Goal: Task Accomplishment & Management: Manage account settings

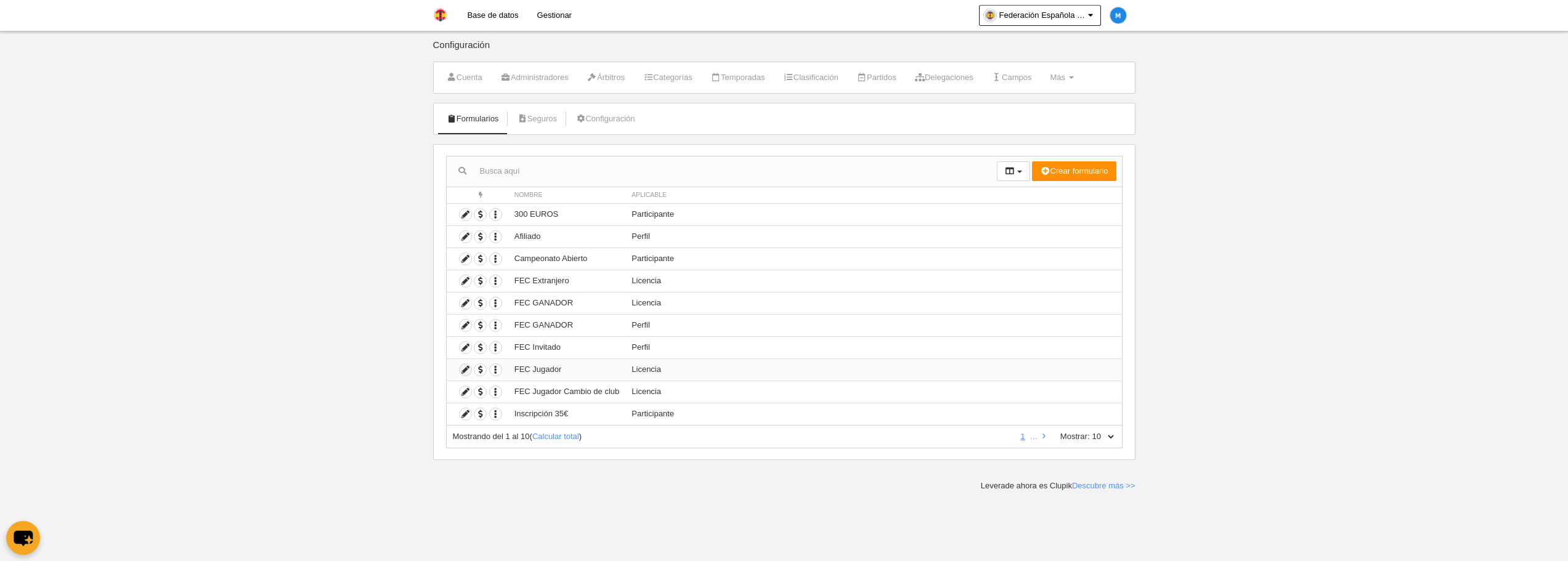
click at [466, 369] on icon at bounding box center [465, 370] width 12 height 12
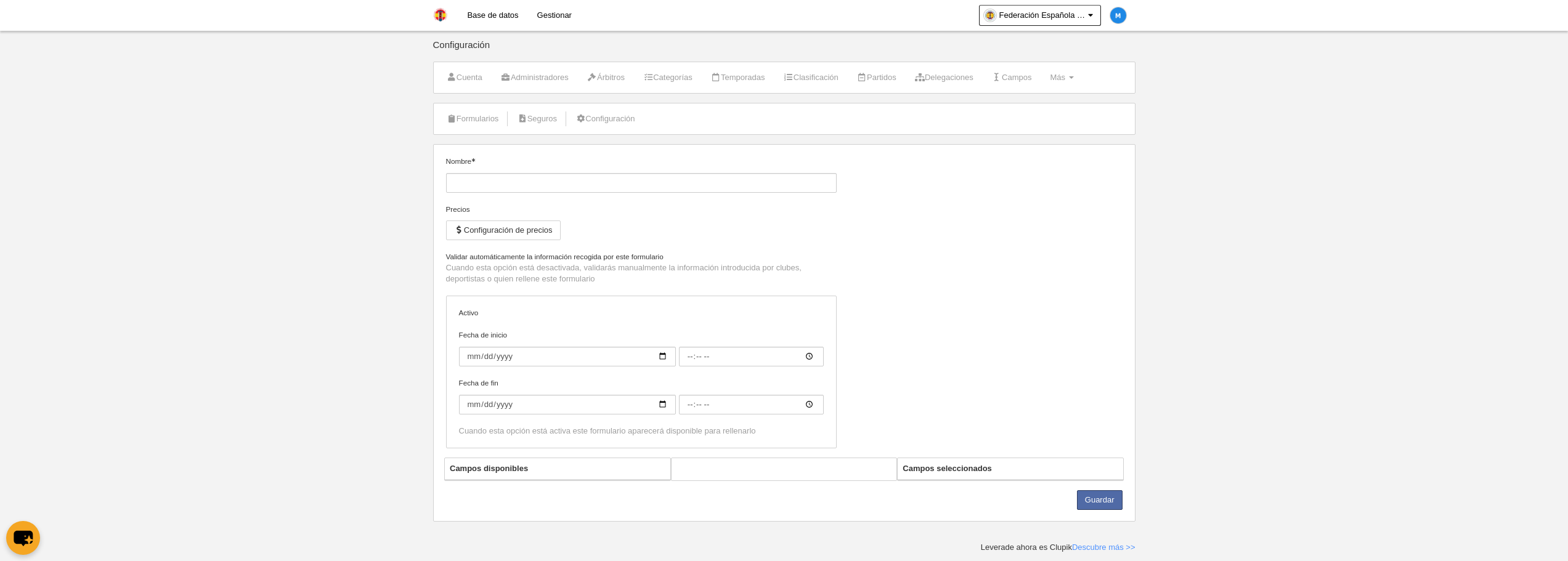
type input "FEC Jugador"
checkbox input "true"
select select "selected"
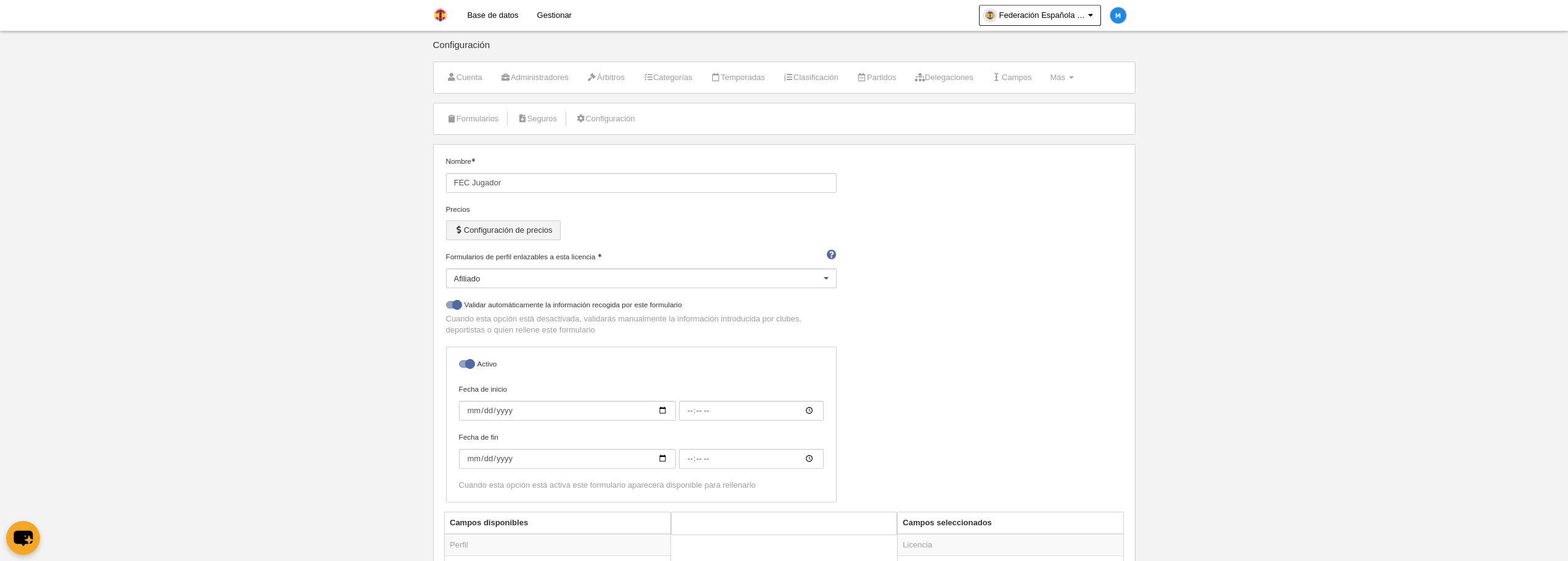
click at [550, 230] on button "Configuración de precios" at bounding box center [503, 230] width 115 height 20
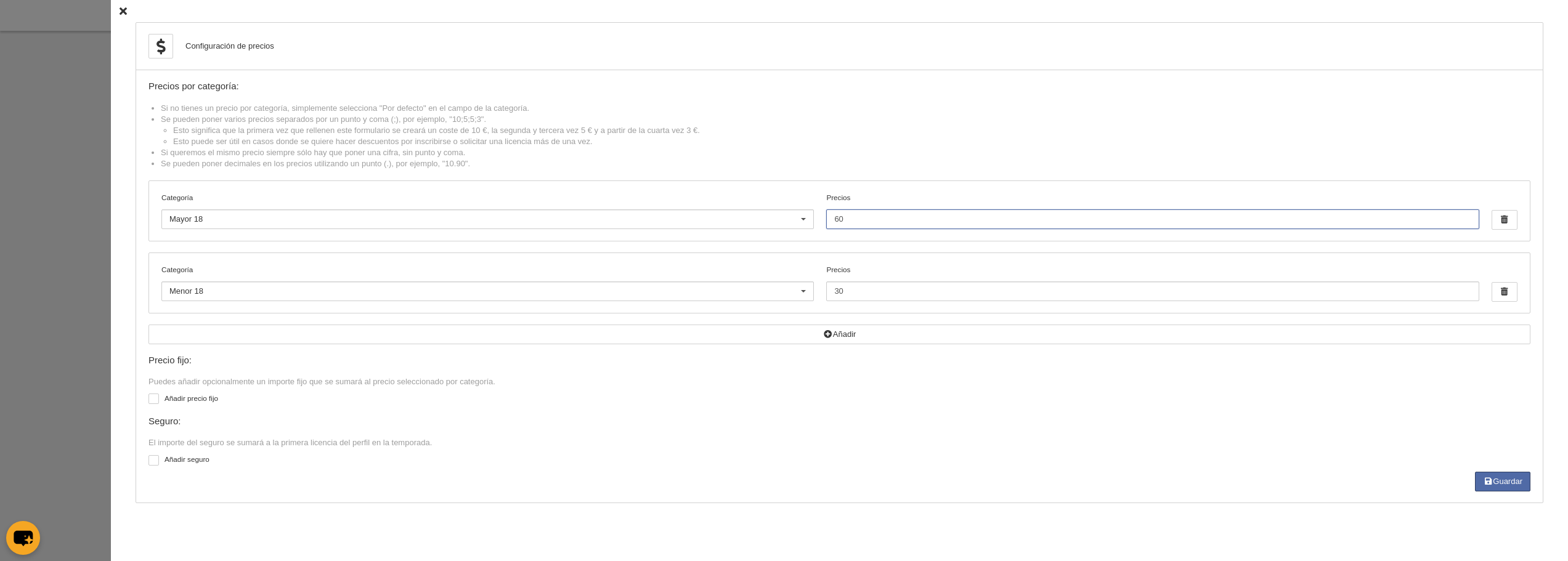
click at [848, 216] on input "60" at bounding box center [1152, 219] width 653 height 20
type input "6"
type input "30"
click at [1512, 482] on button "Guardar" at bounding box center [1503, 482] width 56 height 20
click at [120, 15] on icon at bounding box center [123, 11] width 7 height 8
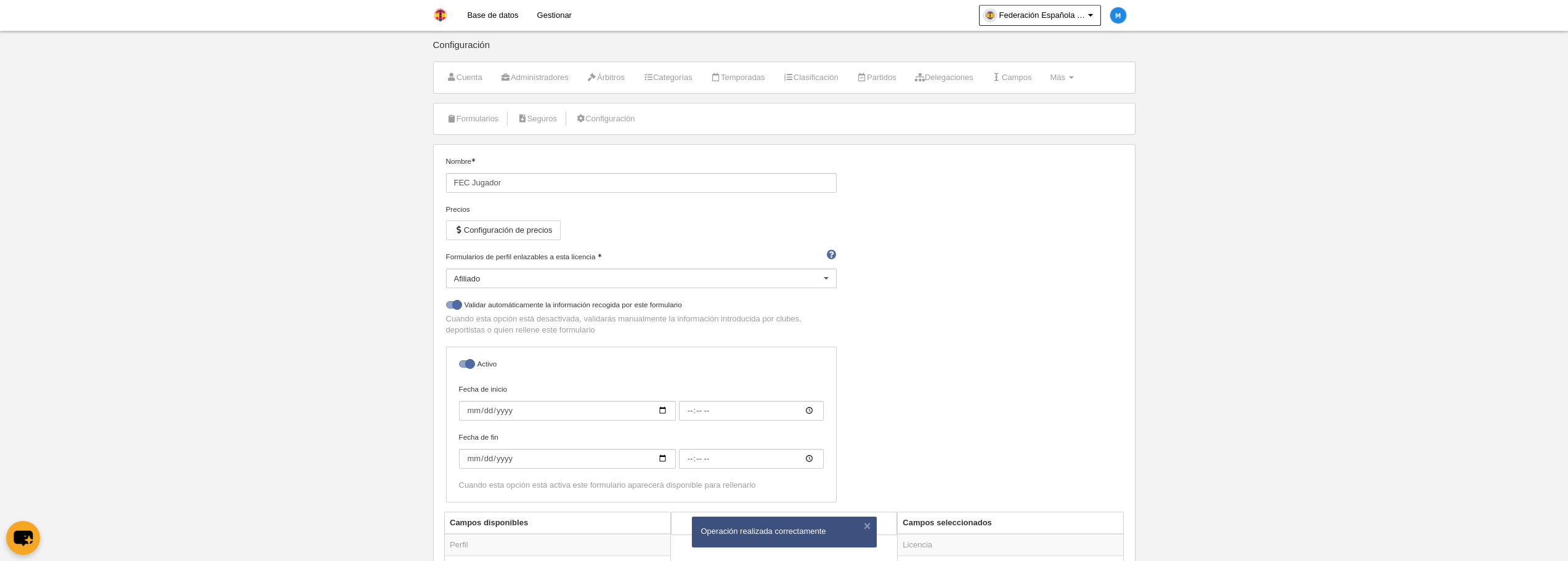
click at [504, 17] on link "Base de datos" at bounding box center [492, 15] width 69 height 31
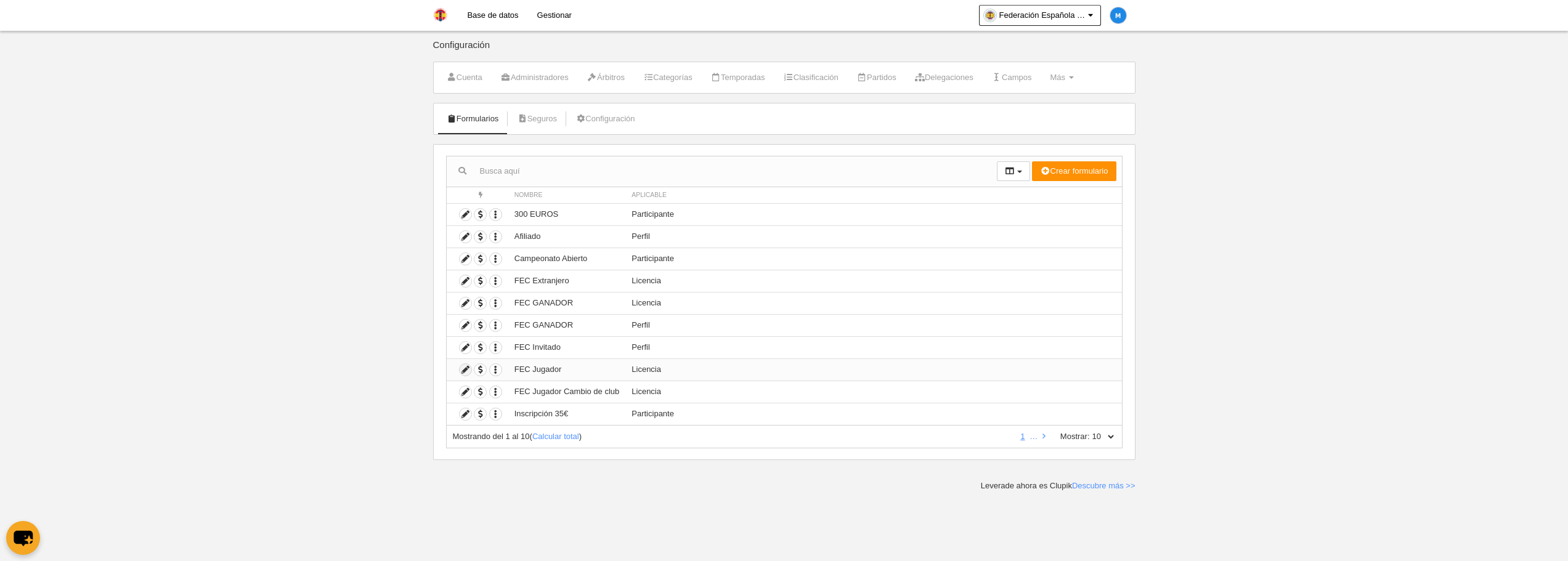
click at [464, 372] on icon at bounding box center [465, 370] width 12 height 12
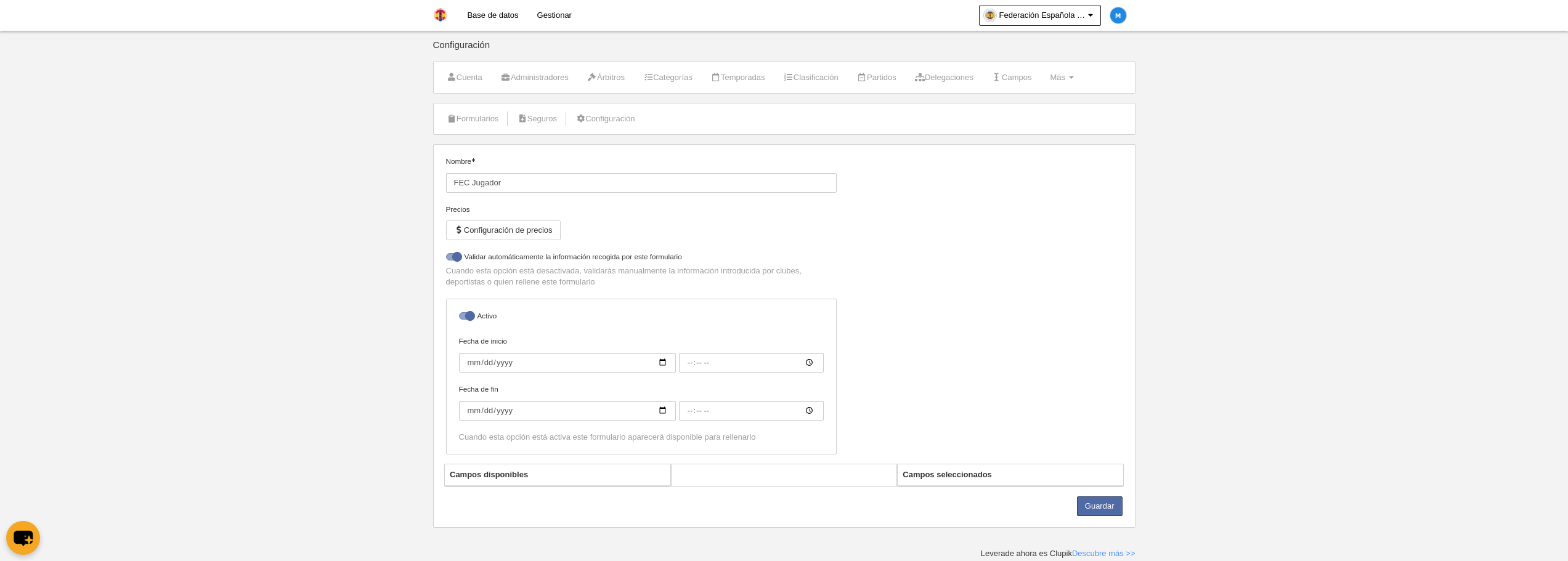
select select "selected"
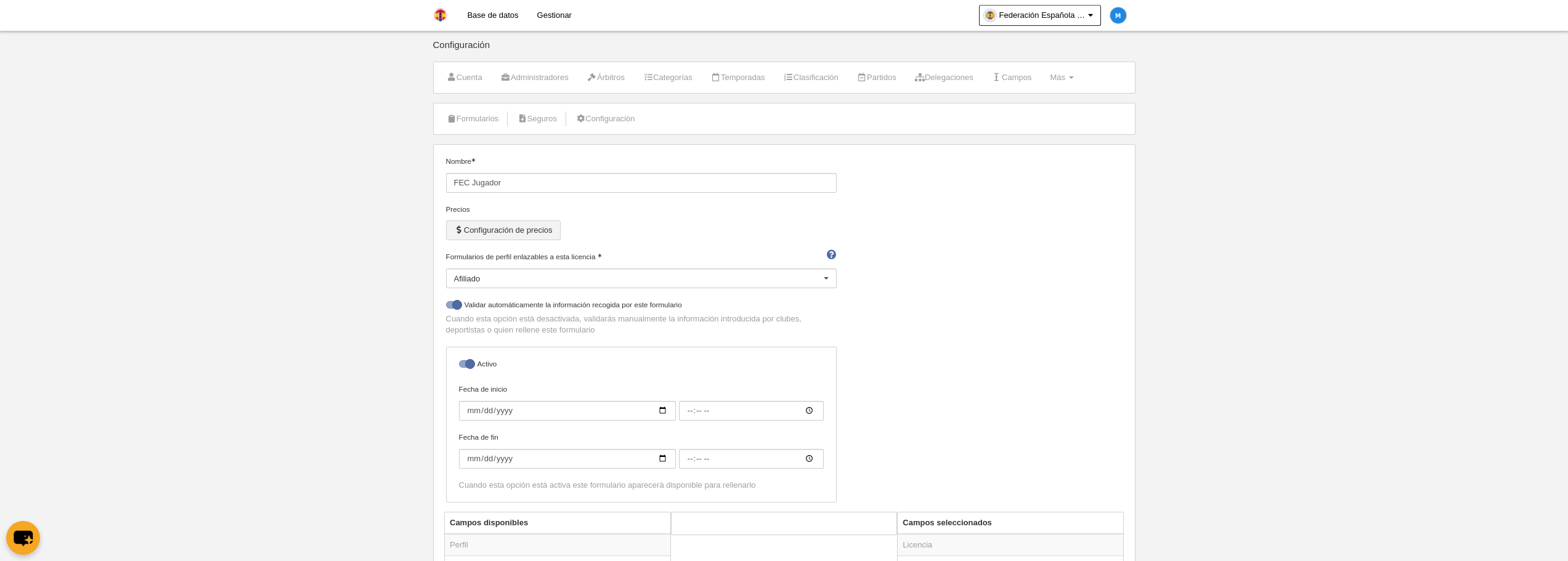
click at [551, 234] on button "Configuración de precios" at bounding box center [503, 230] width 115 height 20
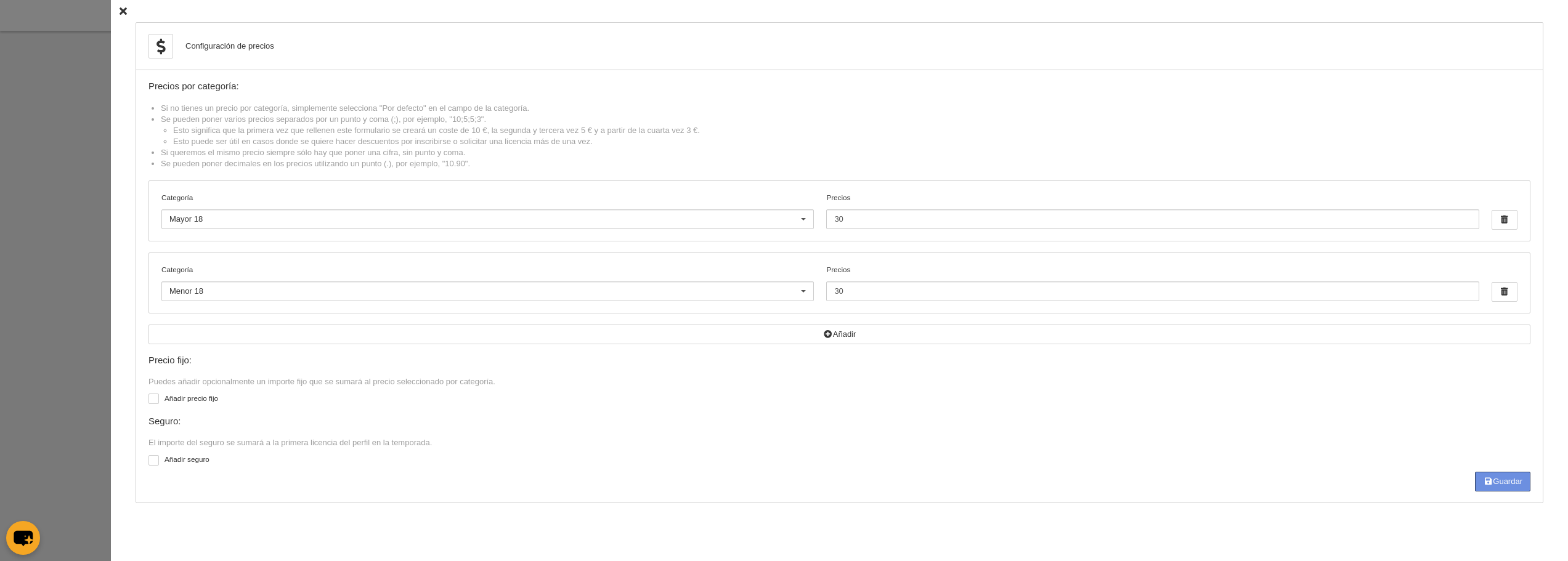
click at [1480, 485] on button "Guardar" at bounding box center [1503, 482] width 56 height 20
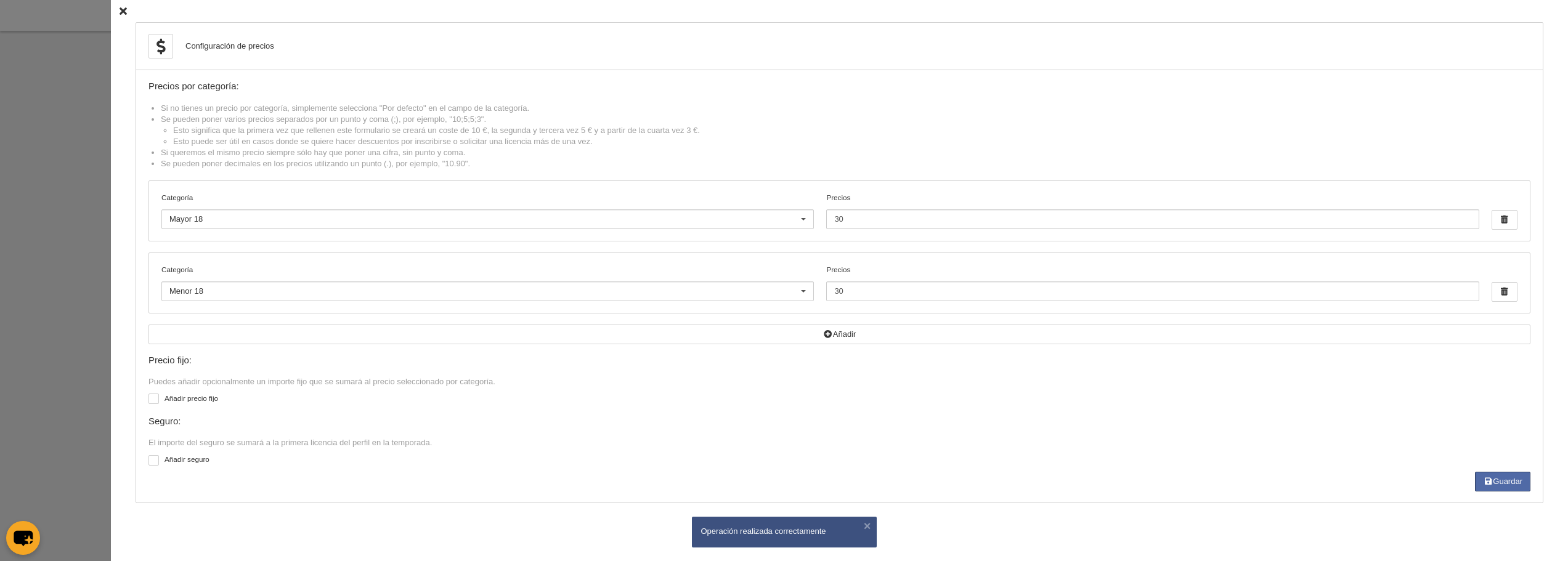
click at [120, 15] on icon at bounding box center [123, 11] width 7 height 8
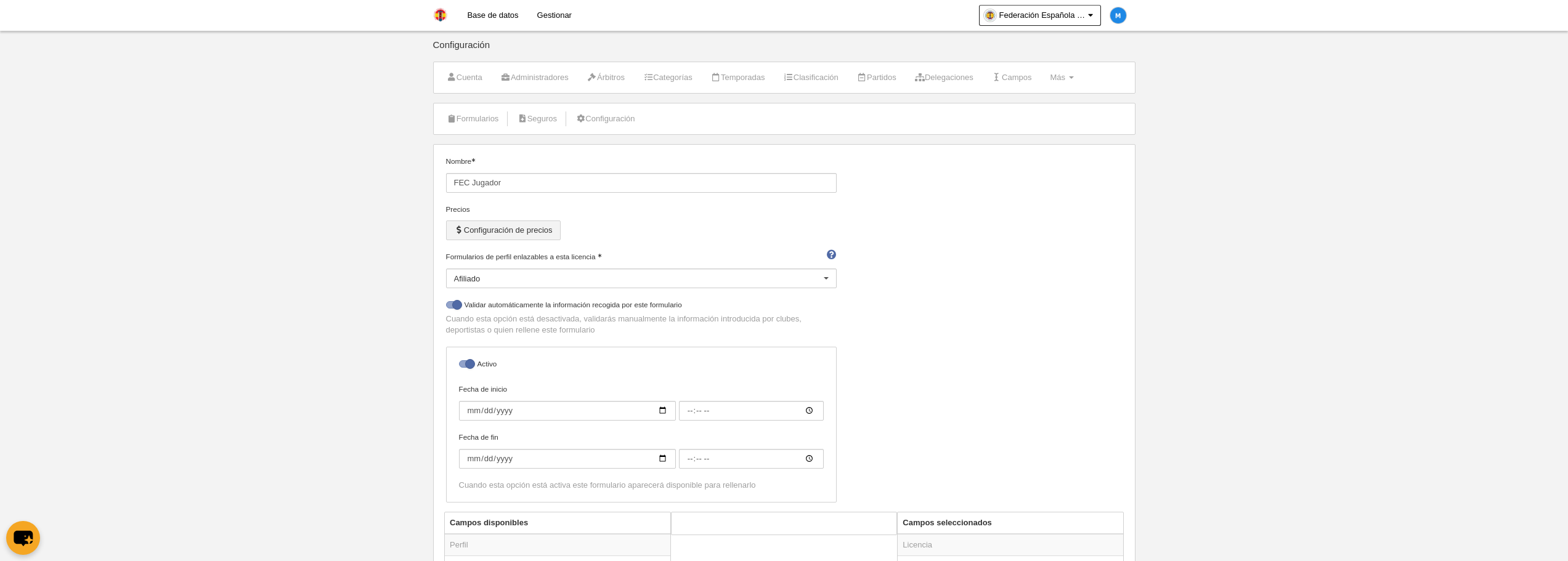
click at [516, 230] on button "Configuración de precios" at bounding box center [503, 230] width 115 height 20
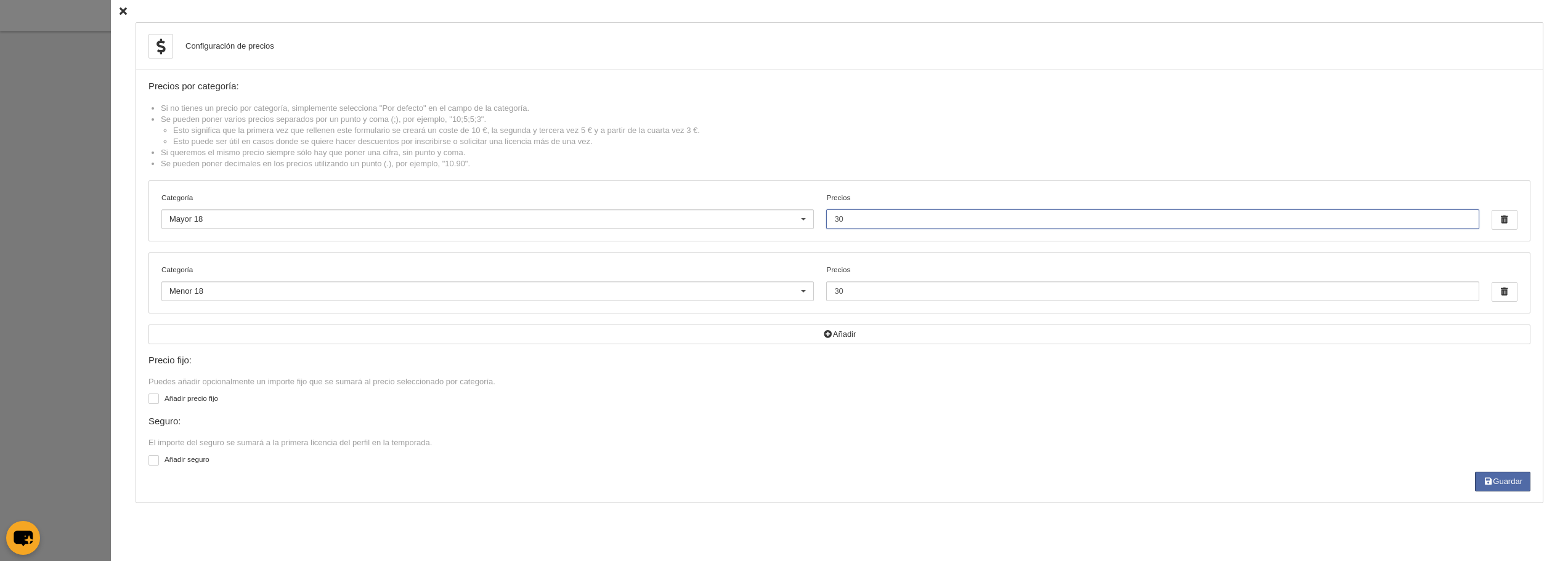
click at [858, 220] on input "30" at bounding box center [1152, 219] width 653 height 20
type input "3"
type input "60"
click at [1502, 487] on button "Guardar" at bounding box center [1503, 482] width 56 height 20
click at [111, 11] on div "Configuración de precios Precios por categoría: Si no tienes un precio por cate…" at bounding box center [839, 280] width 1457 height 561
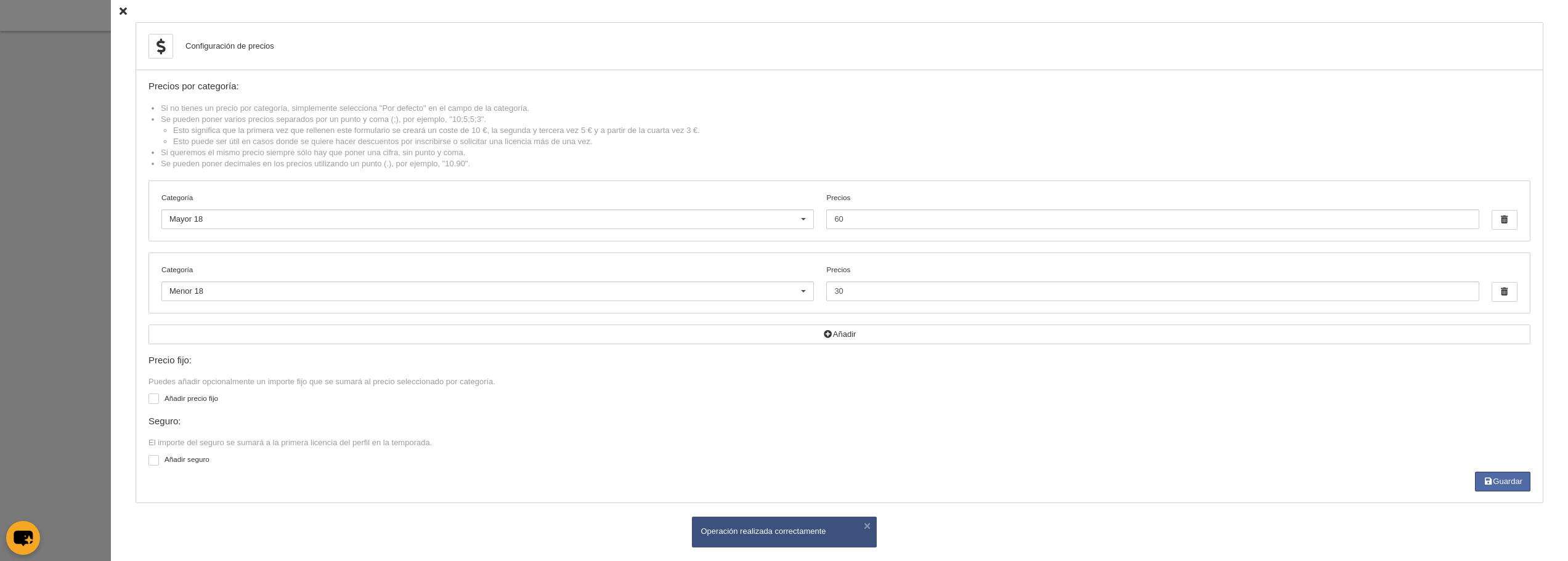
click at [119, 11] on div "Configuración de precios Precios por categoría: Si no tienes un precio por cate…" at bounding box center [839, 280] width 1457 height 561
click at [120, 9] on icon at bounding box center [123, 11] width 7 height 8
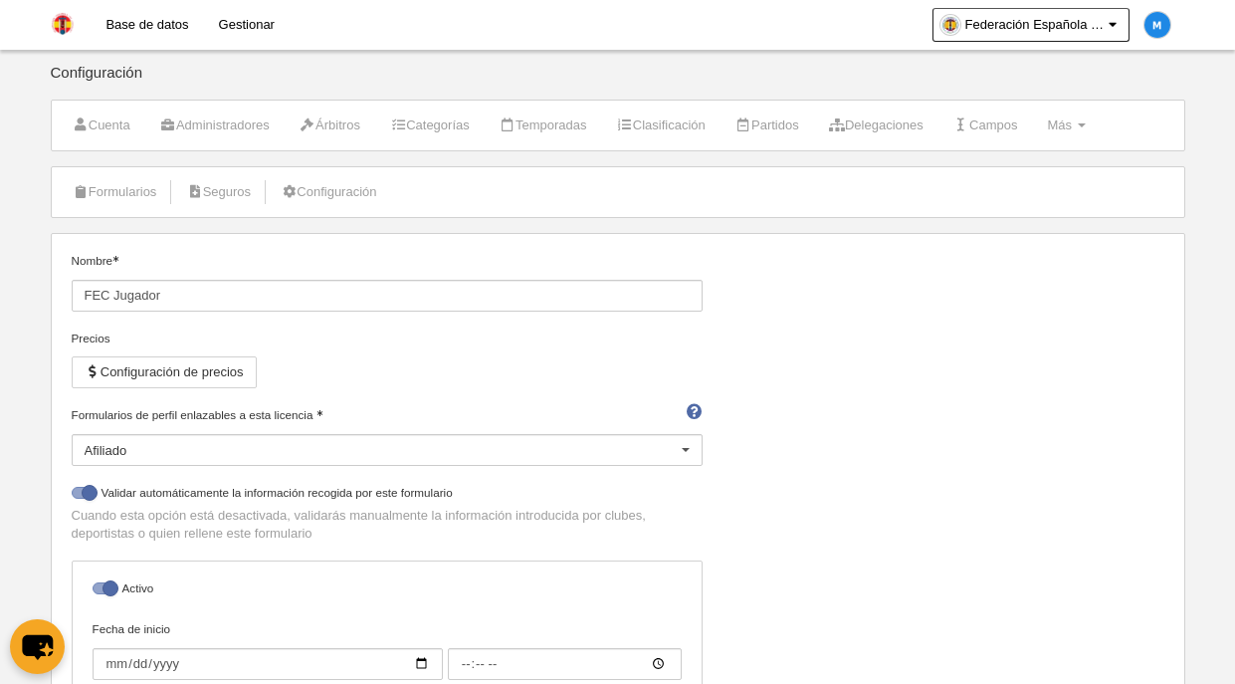
click at [248, 23] on link "Gestionar" at bounding box center [247, 25] width 86 height 50
